Goal: Task Accomplishment & Management: Manage account settings

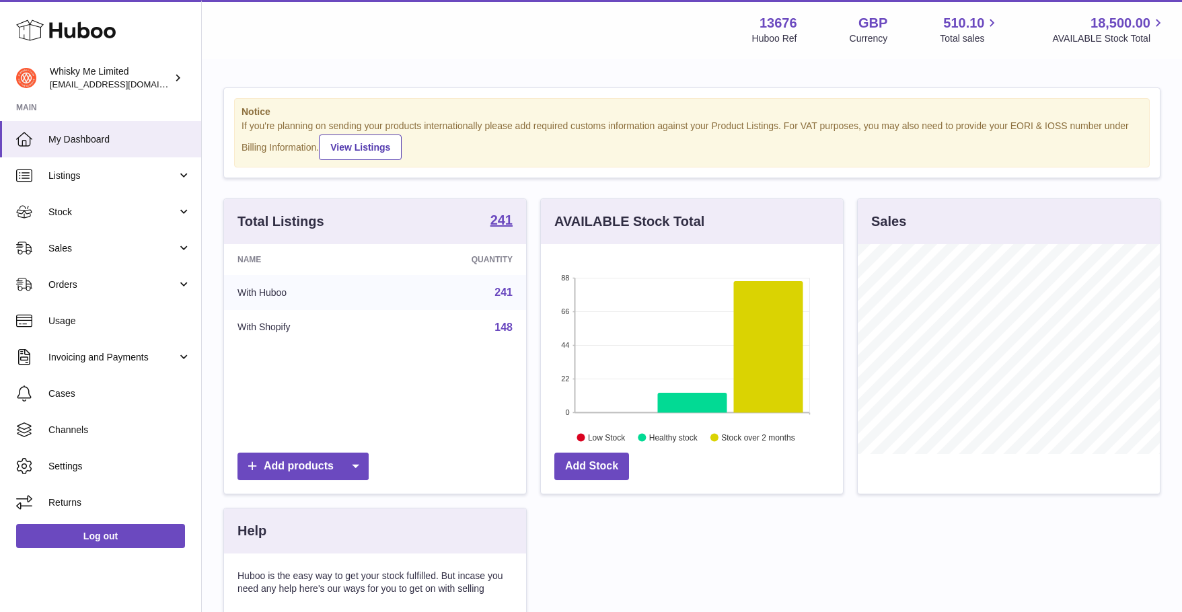
scroll to position [210, 302]
click at [125, 281] on span "Orders" at bounding box center [112, 285] width 129 height 13
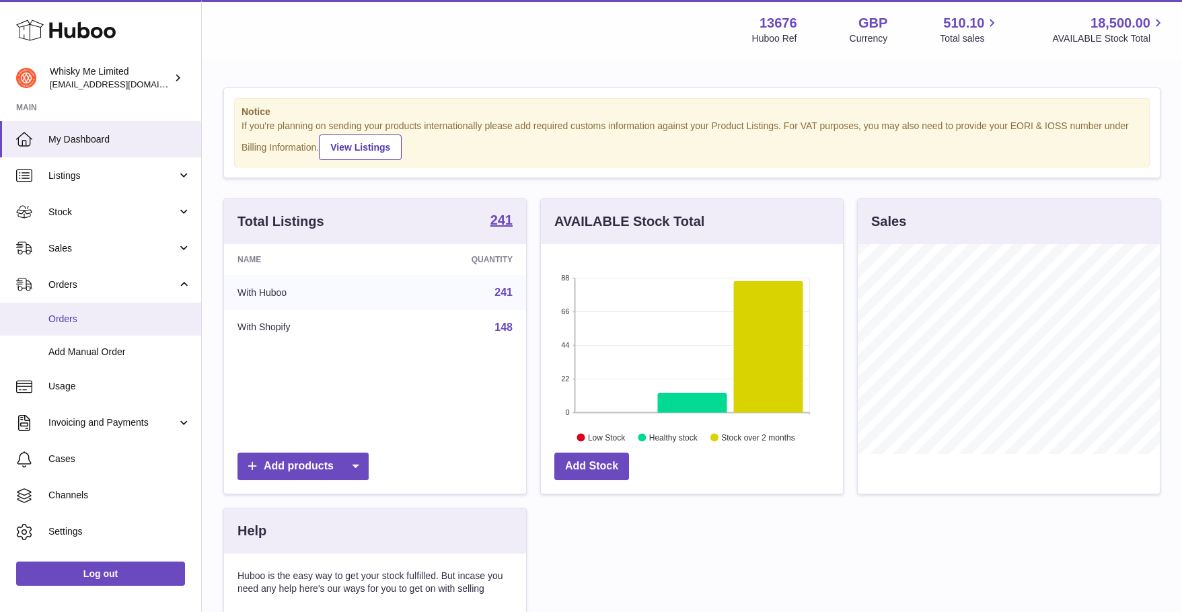
click at [109, 326] on link "Orders" at bounding box center [100, 319] width 201 height 33
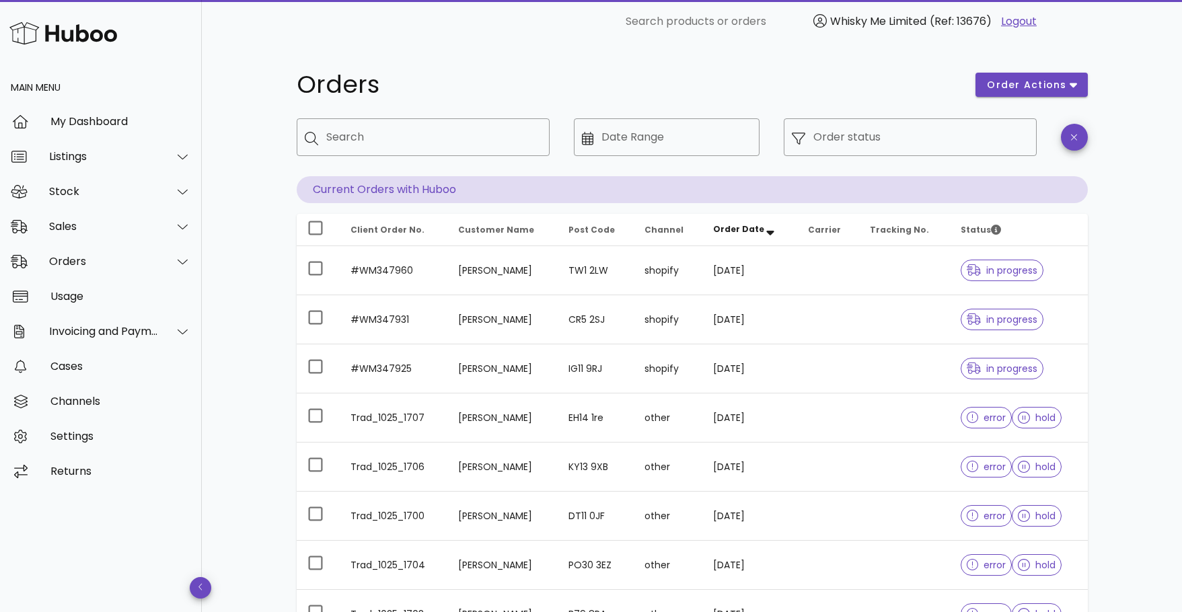
click at [1090, 337] on div "Orders order actions ​ Search ​ Date Range ​ Order status Current Orders with H…" at bounding box center [692, 464] width 856 height 843
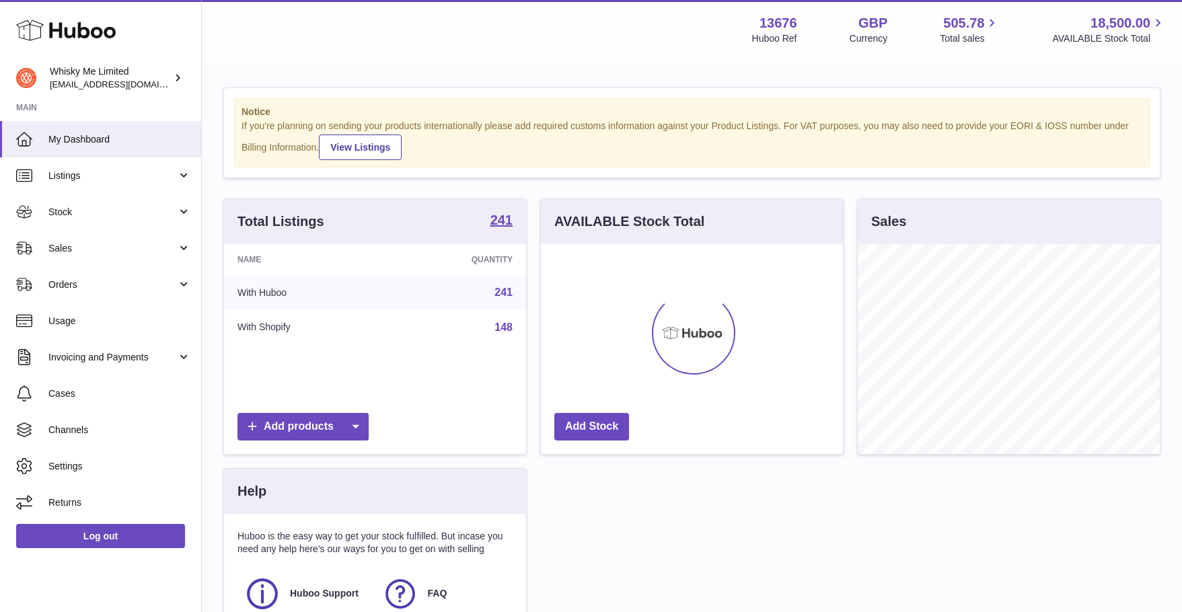
scroll to position [210, 302]
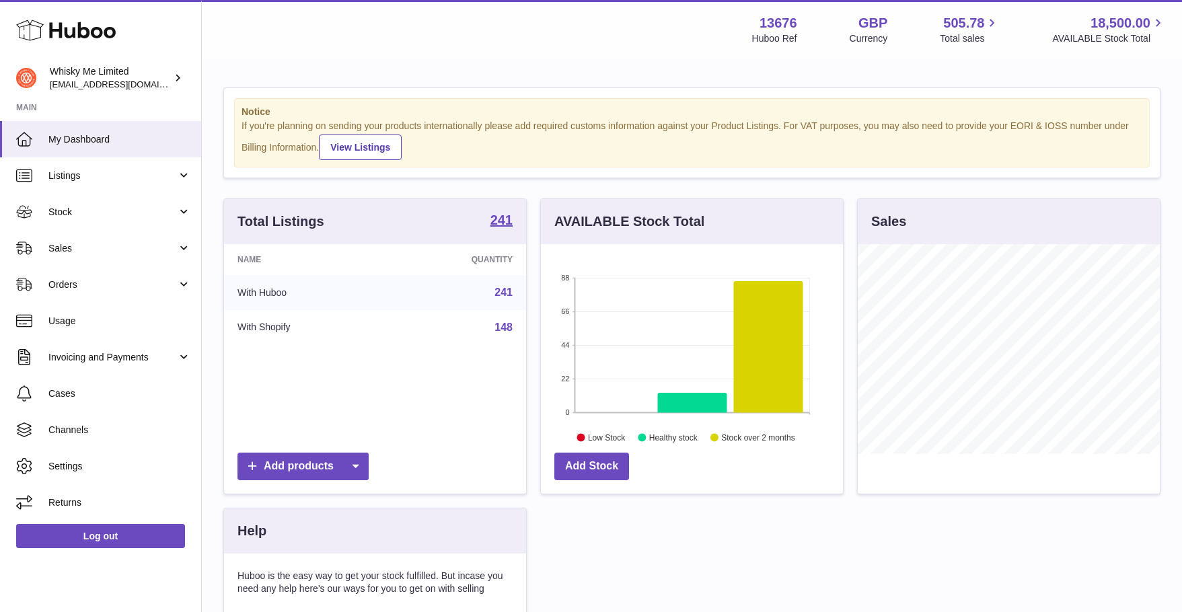
click at [701, 69] on div "Notice If you're planning on sending your products internationally please add r…" at bounding box center [692, 413] width 981 height 705
click at [130, 174] on span "Listings" at bounding box center [112, 176] width 129 height 13
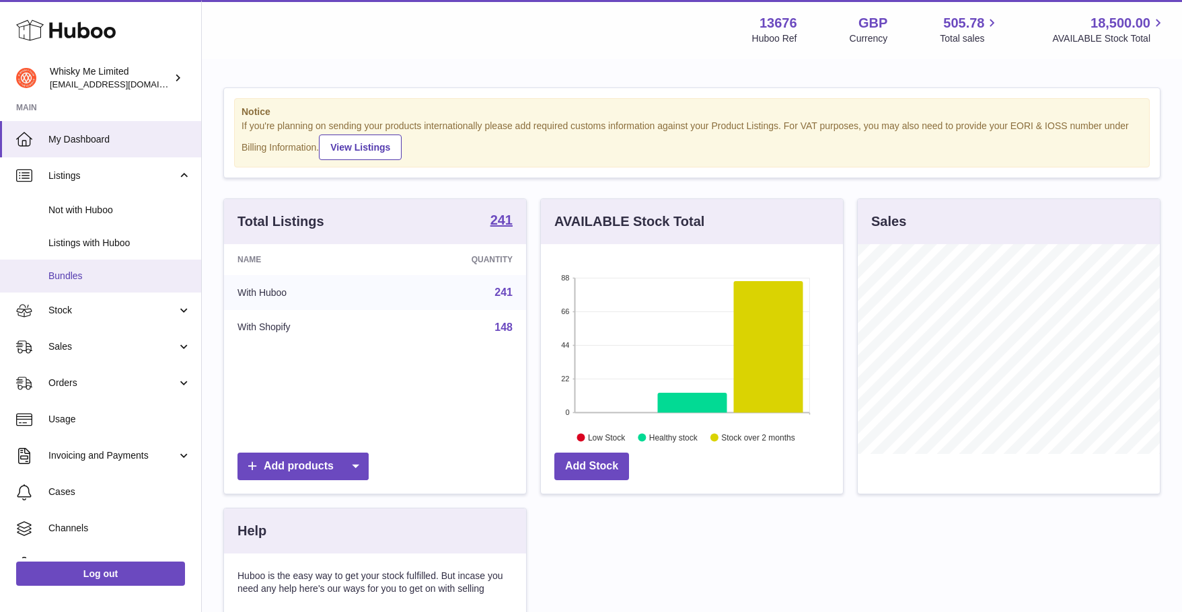
click at [98, 273] on span "Bundles" at bounding box center [119, 276] width 143 height 13
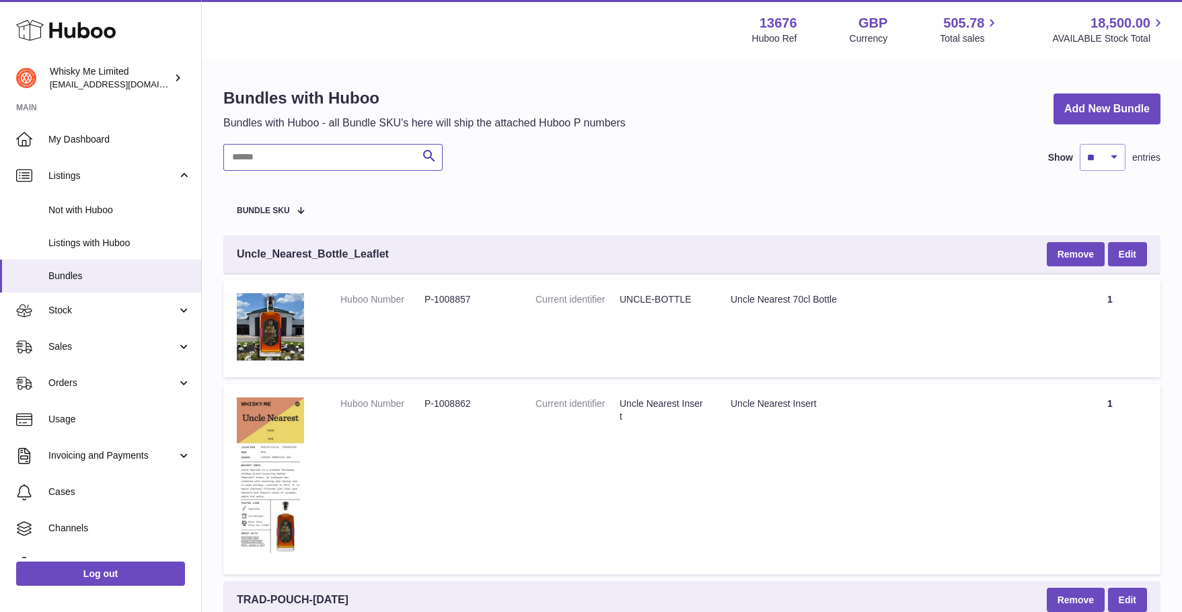
click at [308, 159] on input "text" at bounding box center [332, 157] width 219 height 27
type input "****"
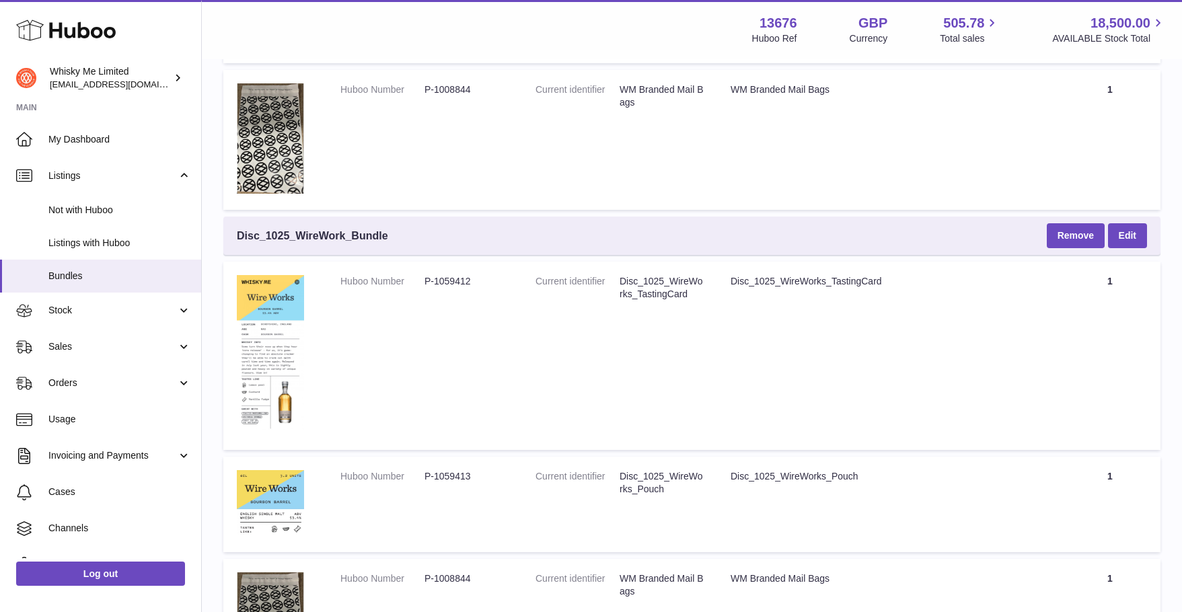
scroll to position [1005, 0]
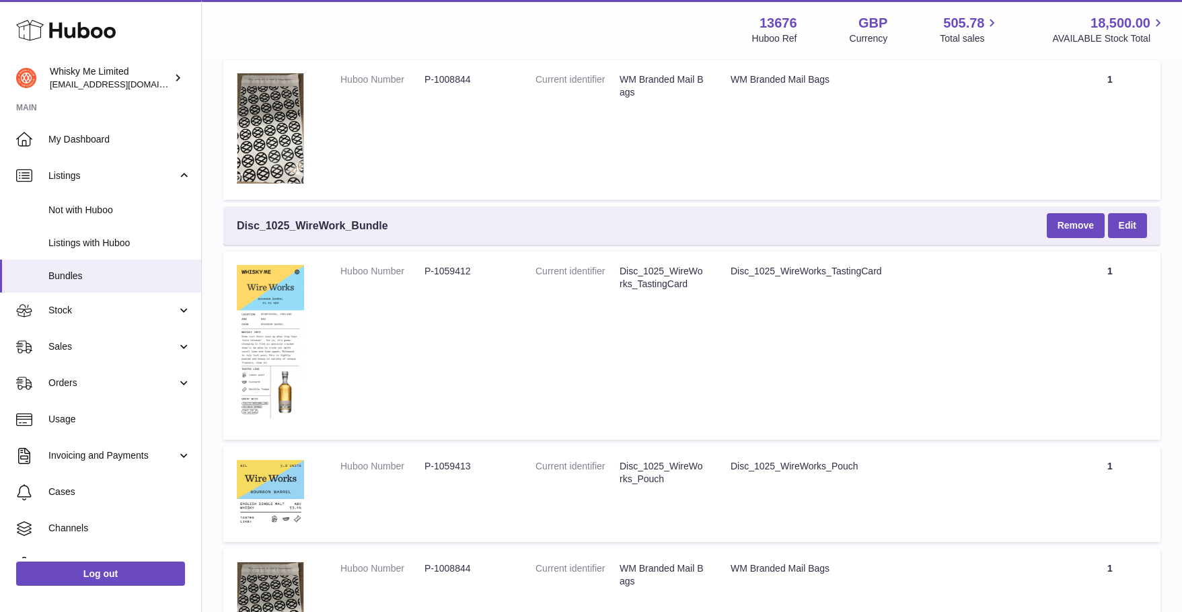
click at [450, 481] on td "Huboo Number P-1059413" at bounding box center [424, 495] width 195 height 96
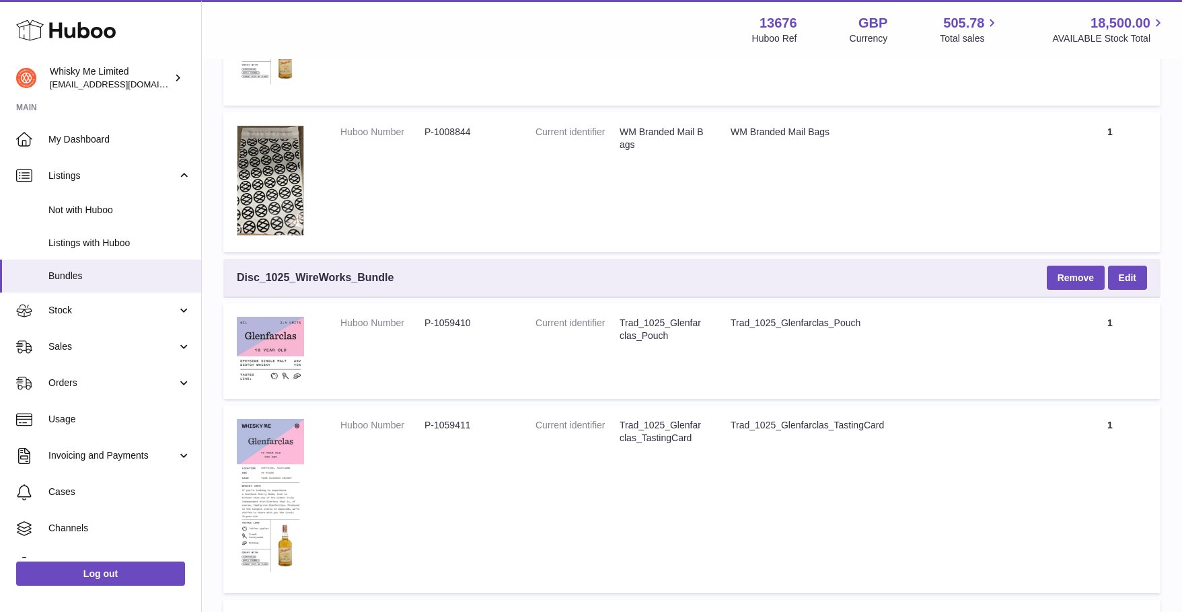
scroll to position [524, 0]
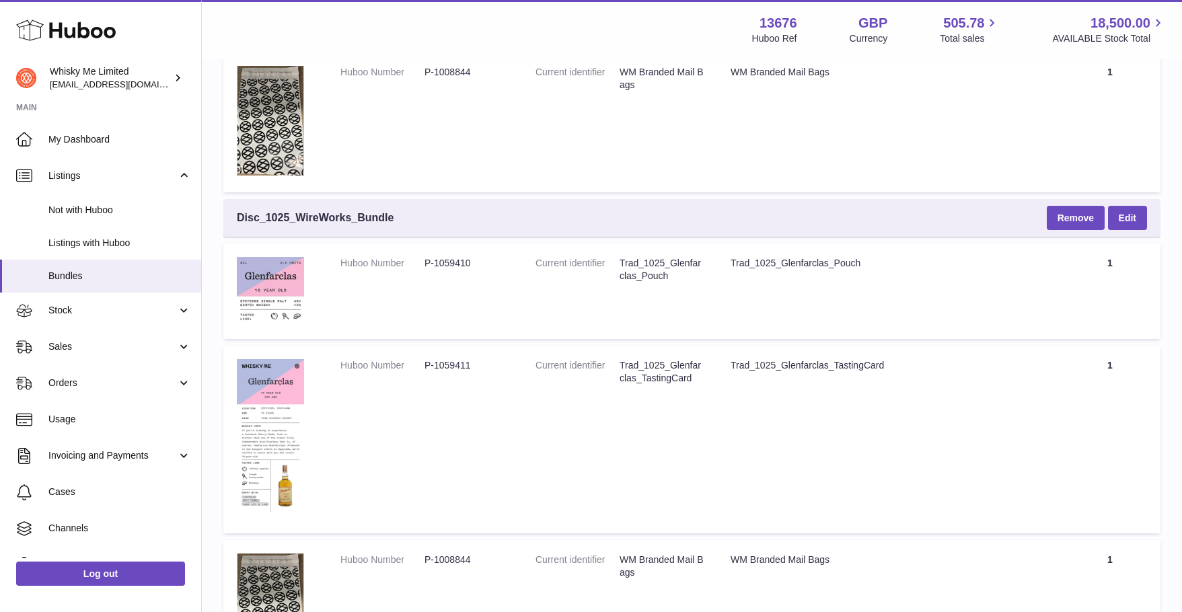
click at [524, 41] on div "Menu Huboo 13676 Huboo Ref GBP Currency 505.78 Total sales 18,500.00 AVAILABLE …" at bounding box center [692, 29] width 948 height 31
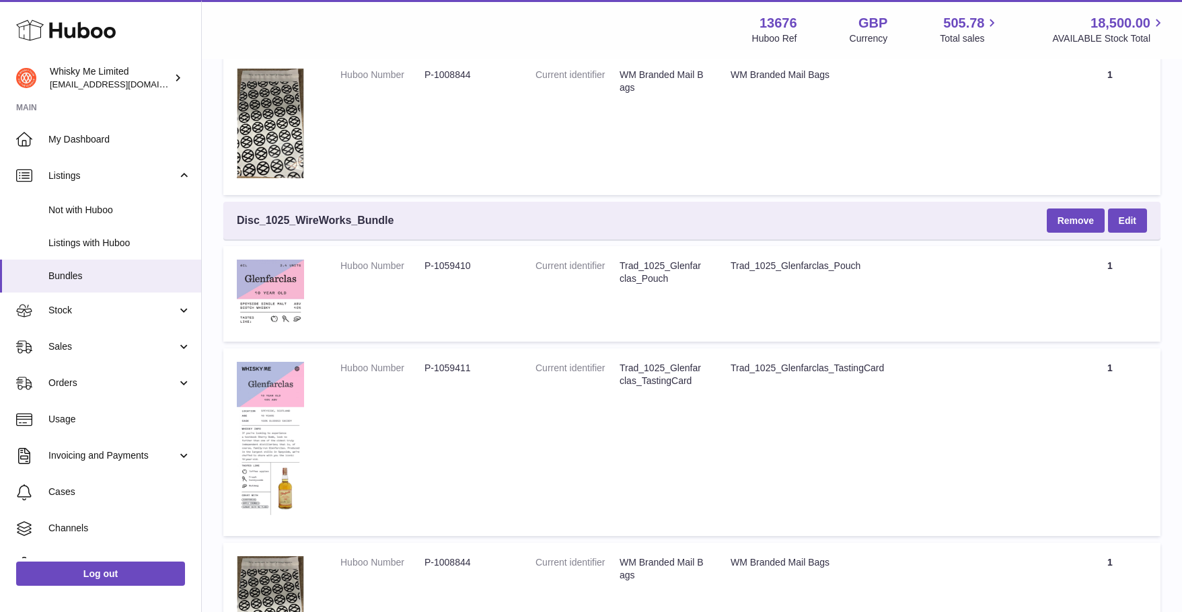
scroll to position [521, 0]
